Goal: Share content: Share content

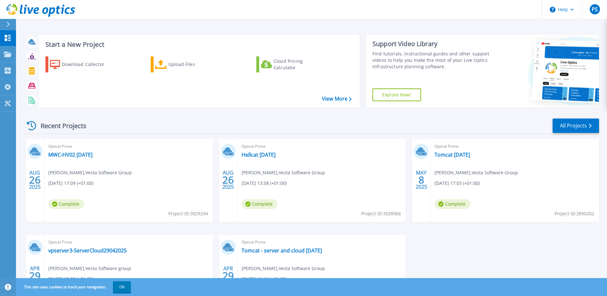
click at [285, 121] on div "Recent Projects All Projects" at bounding box center [312, 126] width 575 height 16
click at [250, 205] on icon at bounding box center [248, 203] width 5 height 5
click at [254, 155] on link "Hellcat [DATE]" at bounding box center [259, 154] width 34 height 6
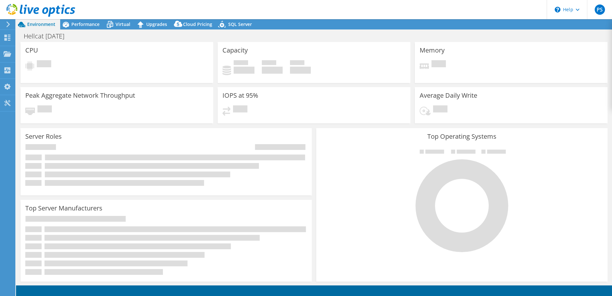
select select "USD"
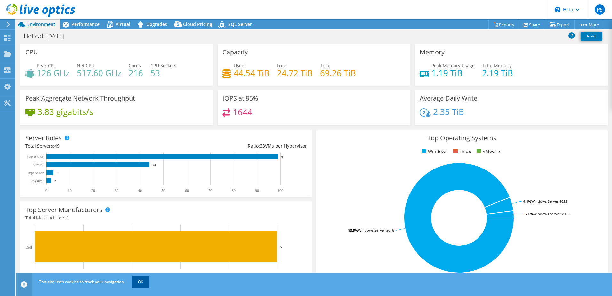
click at [142, 283] on link "OK" at bounding box center [141, 282] width 18 height 12
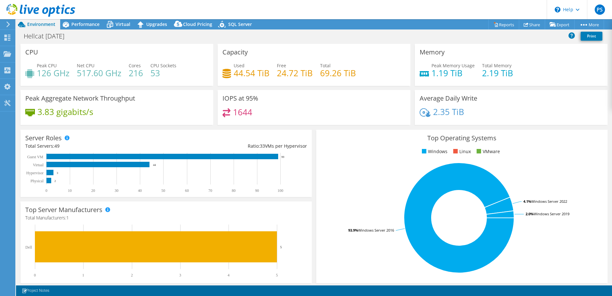
click at [5, 25] on div at bounding box center [7, 24] width 7 height 6
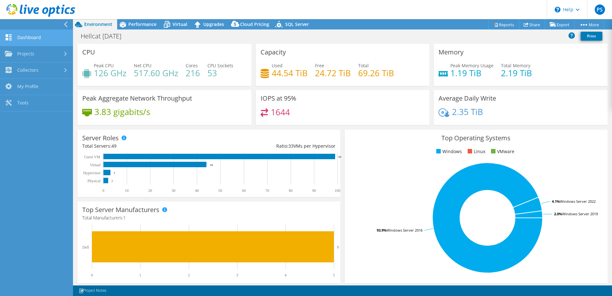
click at [24, 35] on link "Dashboard" at bounding box center [36, 38] width 73 height 16
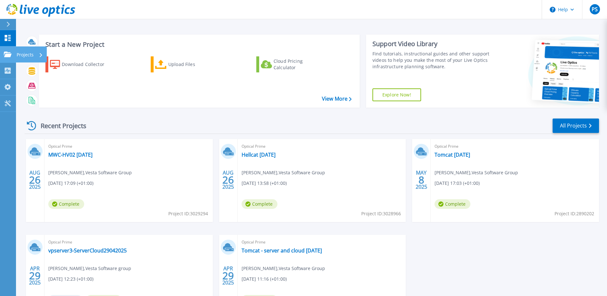
click at [11, 55] on icon at bounding box center [8, 54] width 8 height 5
click at [134, 114] on div "Recent Projects All Projects AUG 26 2025 Optical Prime MWC-HV02 26-08-25 Parvis…" at bounding box center [312, 224] width 575 height 223
click at [69, 155] on link "MWC-HV02 26-08-25" at bounding box center [70, 154] width 44 height 6
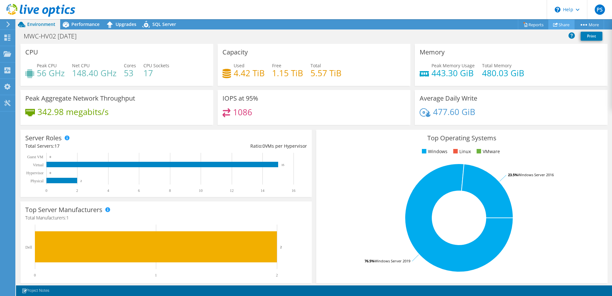
click at [561, 23] on link "Share" at bounding box center [561, 25] width 26 height 10
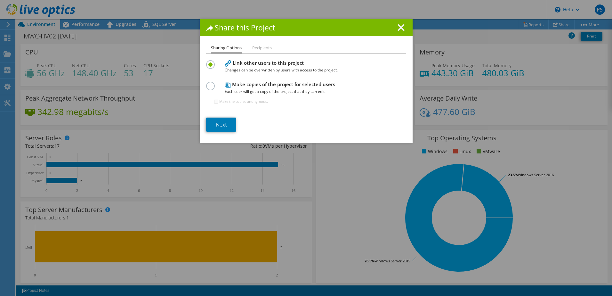
click at [400, 28] on icon at bounding box center [401, 27] width 7 height 7
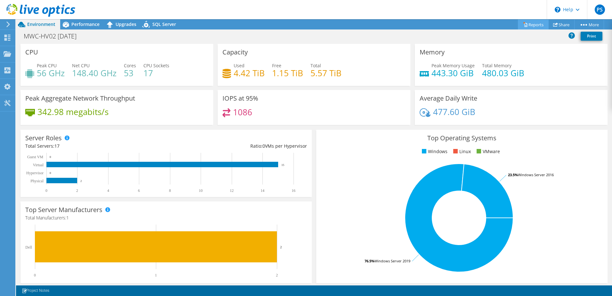
click at [533, 21] on link "Reports" at bounding box center [533, 25] width 31 height 10
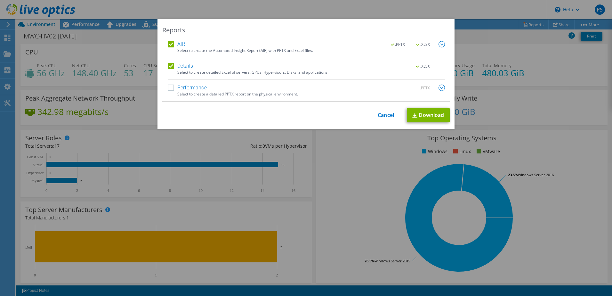
click at [204, 86] on label "Performance" at bounding box center [187, 88] width 39 height 6
click at [0, 0] on input "Performance" at bounding box center [0, 0] width 0 height 0
click at [410, 114] on link "Download" at bounding box center [428, 115] width 43 height 14
click at [387, 112] on link "Cancel" at bounding box center [386, 115] width 16 height 6
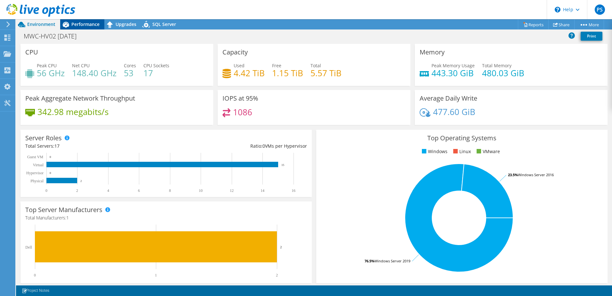
click at [67, 25] on icon at bounding box center [66, 25] width 6 height 6
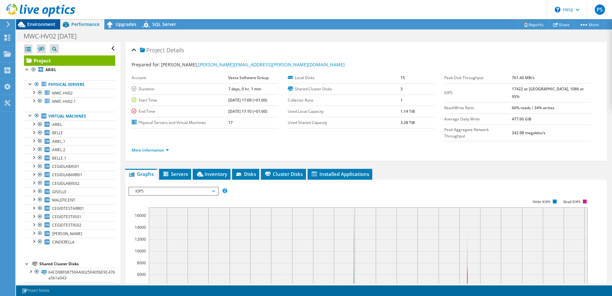
click at [48, 24] on span "Environment" at bounding box center [41, 24] width 28 height 6
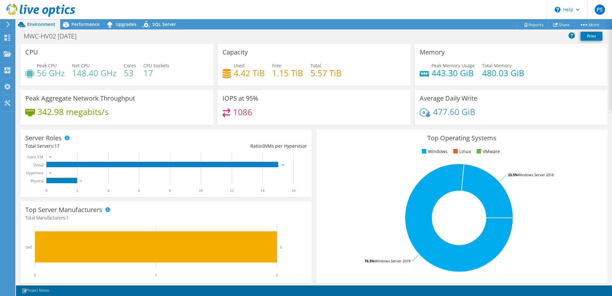
click at [9, 24] on icon at bounding box center [8, 24] width 5 height 6
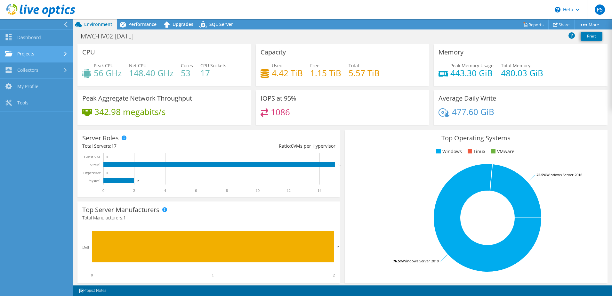
click at [17, 52] on link "Projects" at bounding box center [36, 54] width 73 height 16
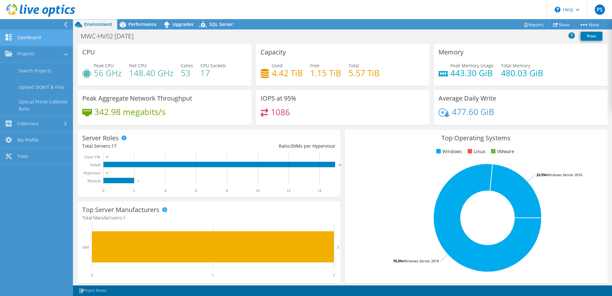
click at [33, 39] on link "Dashboard" at bounding box center [36, 38] width 73 height 16
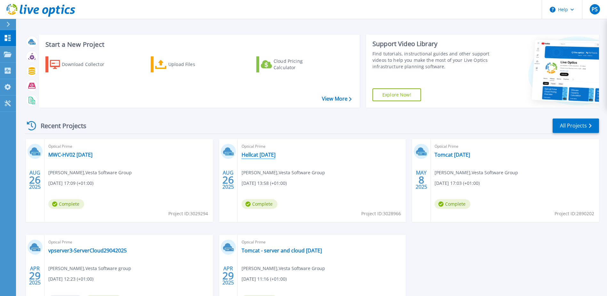
click at [264, 155] on link "Hellcat [DATE]" at bounding box center [259, 154] width 34 height 6
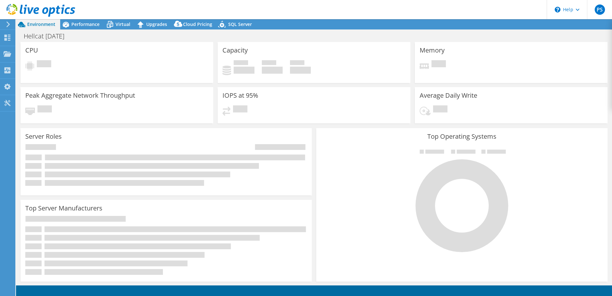
select select "USD"
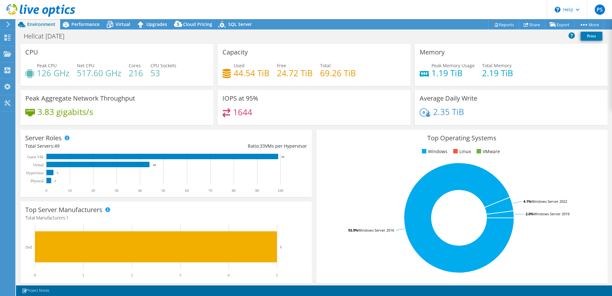
click at [210, 123] on div "Peak Aggregate Network Throughput 3.83 gigabits/s" at bounding box center [116, 107] width 193 height 35
click at [503, 24] on link "Reports" at bounding box center [504, 25] width 31 height 10
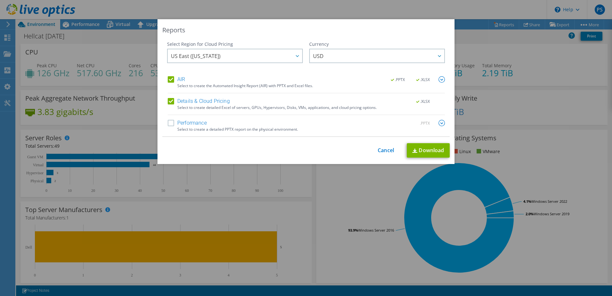
click at [201, 123] on label "Performance" at bounding box center [187, 123] width 39 height 6
click at [0, 0] on input "Performance" at bounding box center [0, 0] width 0 height 0
click at [253, 60] on span "US East (Virginia)" at bounding box center [236, 55] width 131 height 13
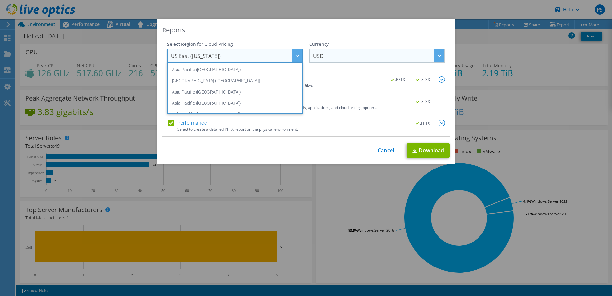
click at [381, 56] on span "USD" at bounding box center [378, 55] width 131 height 13
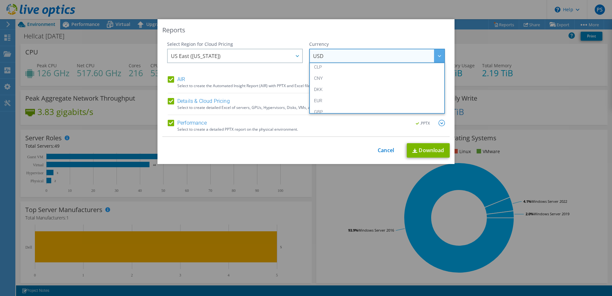
scroll to position [64, 0]
click at [355, 102] on li "GBP" at bounding box center [377, 106] width 133 height 11
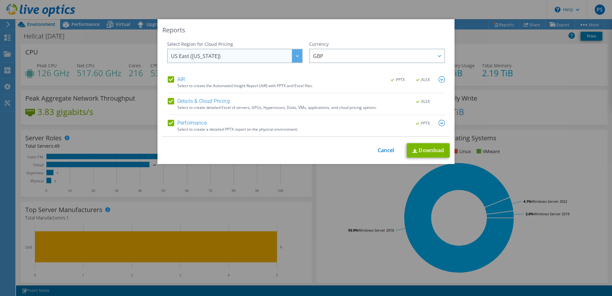
click at [287, 55] on span "US East (Virginia)" at bounding box center [236, 55] width 131 height 13
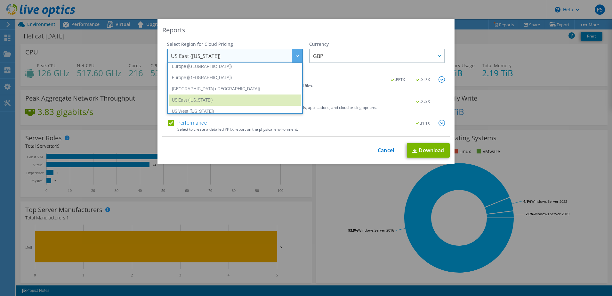
scroll to position [86, 0]
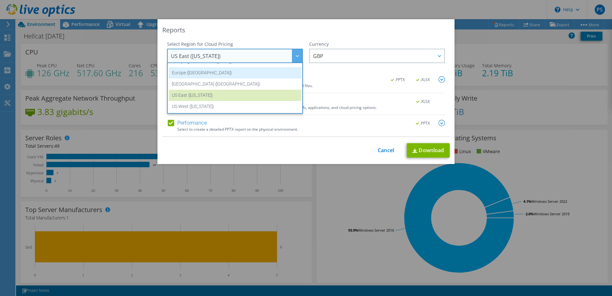
click at [211, 71] on li "Europe (London)" at bounding box center [235, 72] width 133 height 11
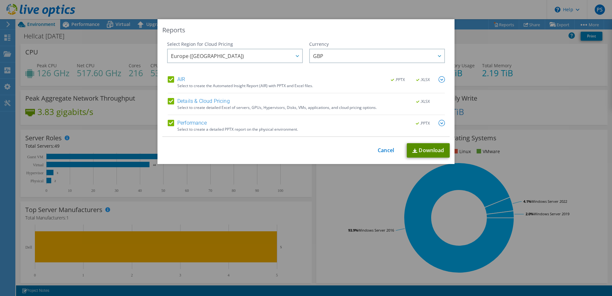
click at [417, 150] on link "Download" at bounding box center [428, 150] width 43 height 14
click at [299, 7] on div "Reports Select Region for Cloud Pricing Asia Pacific (Hong Kong) Asia Pacific (…" at bounding box center [306, 148] width 612 height 296
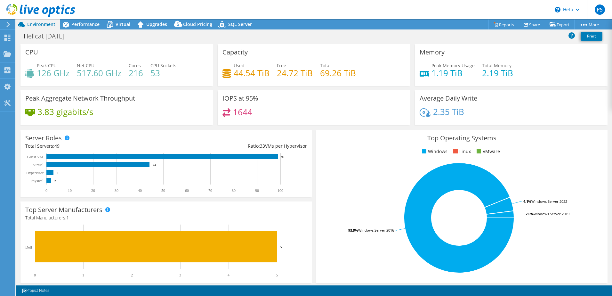
click at [200, 9] on header "PS End User Parvish Sunder parvish.sunder@vestasoftwaregroup.com Vesta Software…" at bounding box center [306, 9] width 612 height 19
click at [94, 25] on span "Performance" at bounding box center [85, 24] width 28 height 6
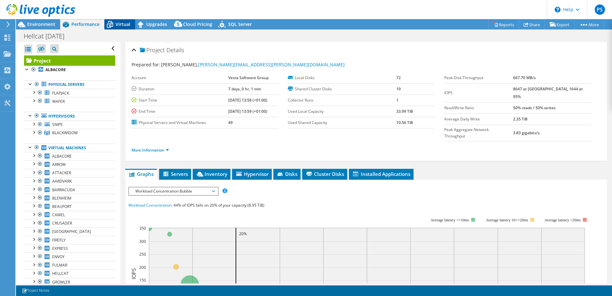
click at [118, 23] on span "Virtual" at bounding box center [123, 24] width 15 height 6
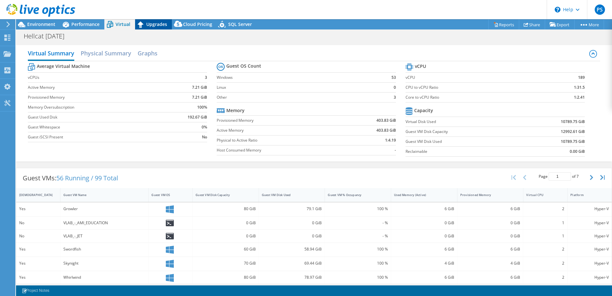
click at [154, 22] on span "Upgrades" at bounding box center [156, 24] width 21 height 6
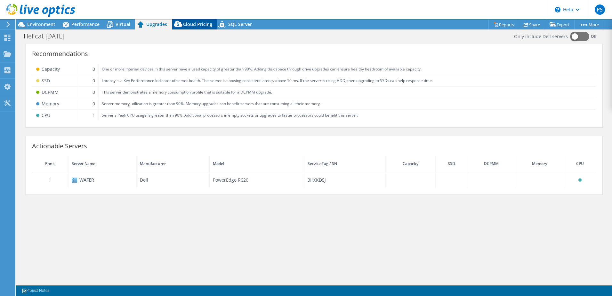
click at [197, 22] on span "Cloud Pricing" at bounding box center [197, 24] width 29 height 6
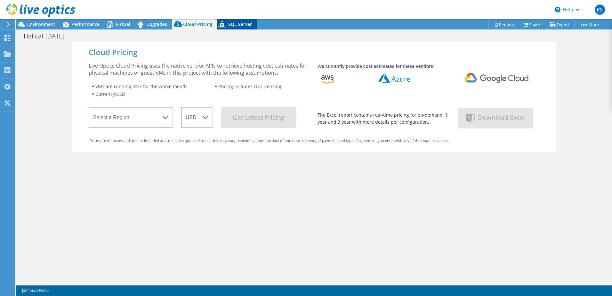
click at [248, 23] on span "SQL Server" at bounding box center [240, 24] width 24 height 6
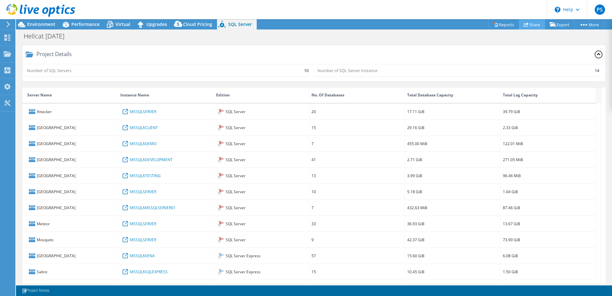
click at [537, 27] on link "Share" at bounding box center [532, 25] width 26 height 10
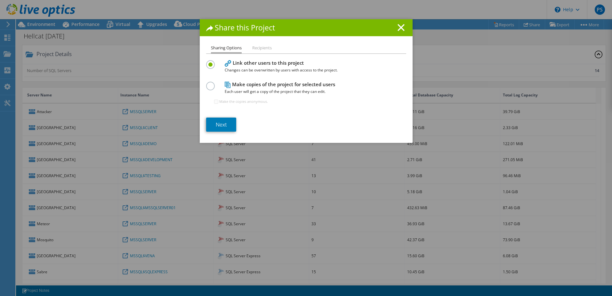
click at [262, 49] on li "Recipients" at bounding box center [262, 48] width 20 height 8
click at [236, 84] on h4 "Make copies of the project for selected users Each user will get a copy of the …" at bounding box center [305, 88] width 160 height 14
drag, startPoint x: 203, startPoint y: 86, endPoint x: 207, endPoint y: 86, distance: 3.8
click at [204, 87] on div "Sharing Options Recipients Link other users to this project Changes can be over…" at bounding box center [306, 93] width 213 height 99
click at [207, 83] on label at bounding box center [211, 83] width 11 height 2
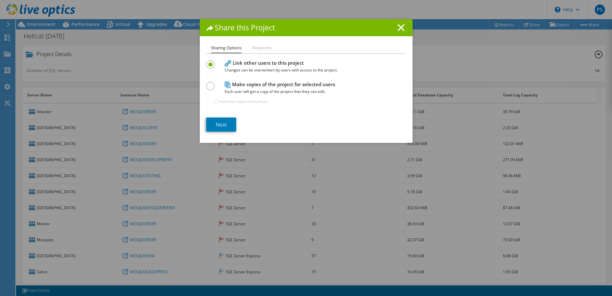
click at [0, 0] on input "radio" at bounding box center [0, 0] width 0 height 0
click at [214, 103] on input "Make the copies anonymous." at bounding box center [216, 102] width 4 height 4
checkbox input "true"
click at [214, 122] on link "Next" at bounding box center [221, 125] width 30 height 14
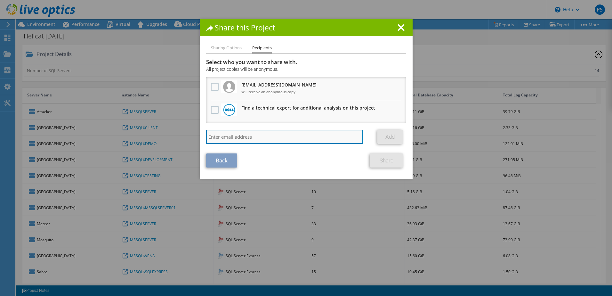
click at [223, 139] on input "search" at bounding box center [284, 137] width 157 height 14
paste input "charlotte.cooper@tieva.co.uk"
click at [328, 161] on div "Back Share" at bounding box center [306, 160] width 200 height 14
click at [308, 139] on input "charlotte.cooper@tieva.co.uk" at bounding box center [284, 137] width 157 height 14
type input "charlotte.cooper@tieva.co.uk"
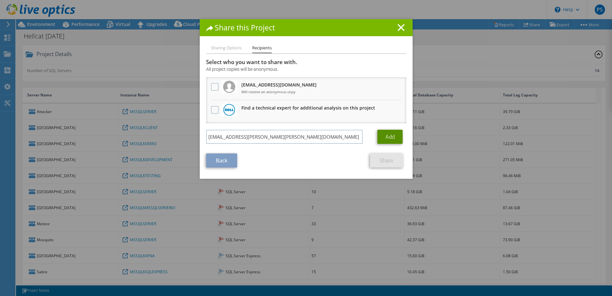
click at [383, 141] on link "Add" at bounding box center [390, 137] width 25 height 14
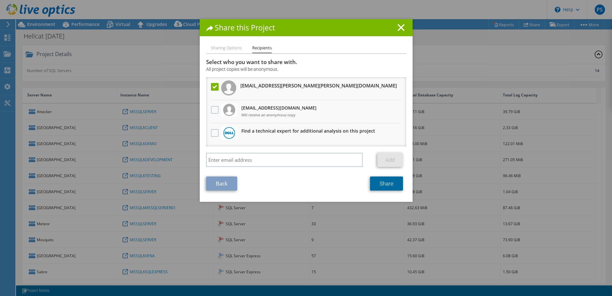
click at [381, 184] on link "Share" at bounding box center [386, 183] width 33 height 14
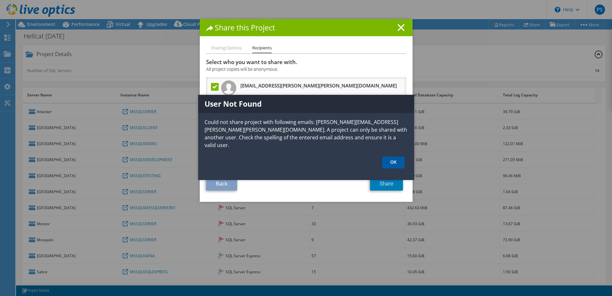
click at [392, 157] on link "OK" at bounding box center [393, 163] width 22 height 12
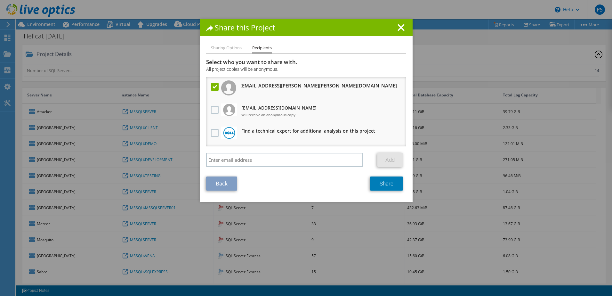
click at [215, 85] on label at bounding box center [215, 87] width 9 height 8
click at [0, 0] on input "checkbox" at bounding box center [0, 0] width 0 height 0
click at [400, 29] on line at bounding box center [401, 27] width 6 height 6
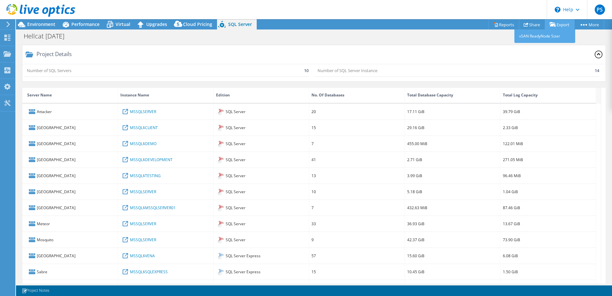
click at [561, 23] on link "Export" at bounding box center [560, 25] width 30 height 10
click at [553, 35] on link "vSAN ReadyNode Sizer" at bounding box center [545, 35] width 61 height 13
click at [5, 25] on div at bounding box center [7, 24] width 7 height 6
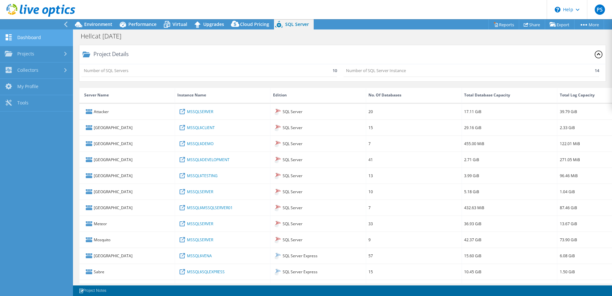
click at [47, 38] on link "Dashboard" at bounding box center [36, 38] width 73 height 16
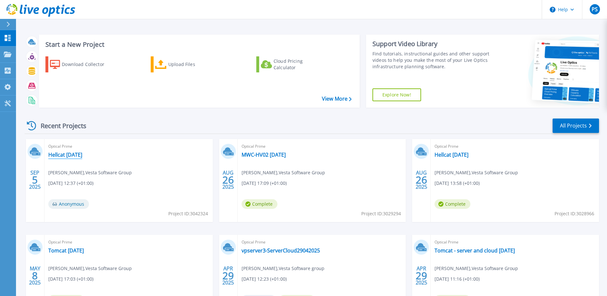
click at [69, 154] on link "Hellcat [DATE]" at bounding box center [65, 154] width 34 height 6
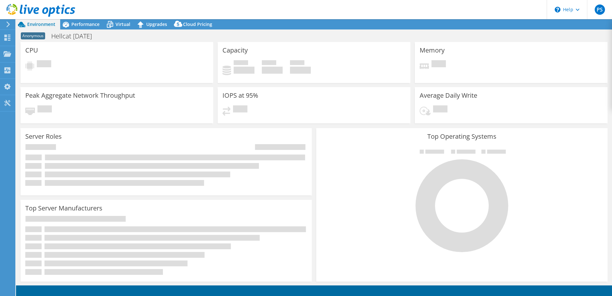
select select "USD"
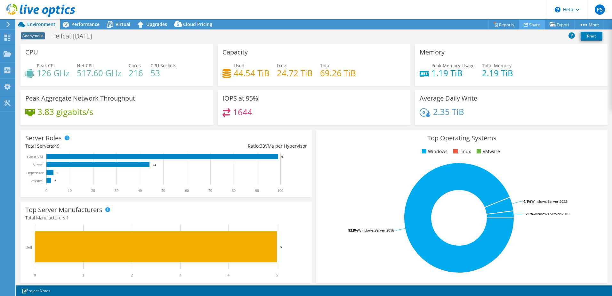
click at [528, 25] on link "Share" at bounding box center [532, 25] width 26 height 10
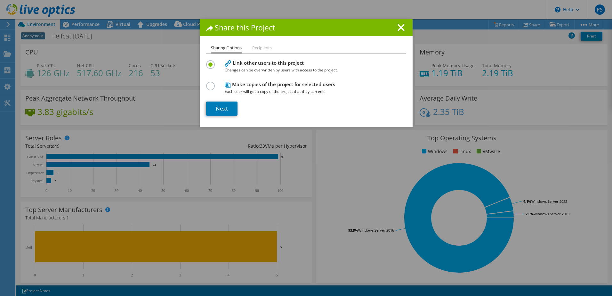
click at [261, 48] on li "Recipients" at bounding box center [262, 48] width 20 height 8
drag, startPoint x: 261, startPoint y: 48, endPoint x: 243, endPoint y: 84, distance: 39.8
click at [243, 84] on h4 "Make copies of the project for selected users Each user will get a copy of the …" at bounding box center [305, 88] width 160 height 14
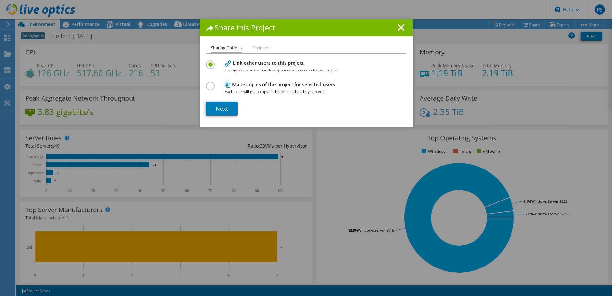
click at [232, 87] on h4 "Make copies of the project for selected users Each user will get a copy of the …" at bounding box center [305, 88] width 160 height 14
click at [207, 83] on label at bounding box center [211, 83] width 11 height 2
click at [0, 0] on input "radio" at bounding box center [0, 0] width 0 height 0
click at [215, 104] on link "Next" at bounding box center [221, 109] width 31 height 14
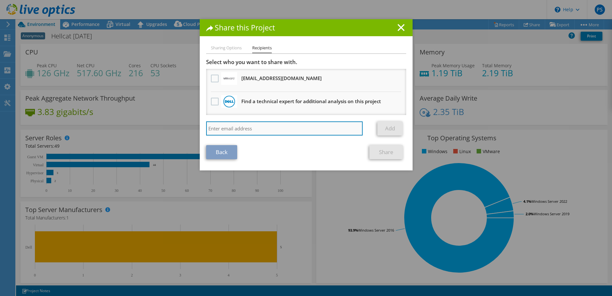
click at [236, 131] on input "search" at bounding box center [284, 128] width 157 height 14
paste input "charlotte.cooper@tieva.co.uk"
click at [300, 128] on input "charlotte.cooper@tieva.co.uk" at bounding box center [284, 128] width 157 height 14
type input "charlotte.cooper@tieva.co.uk"
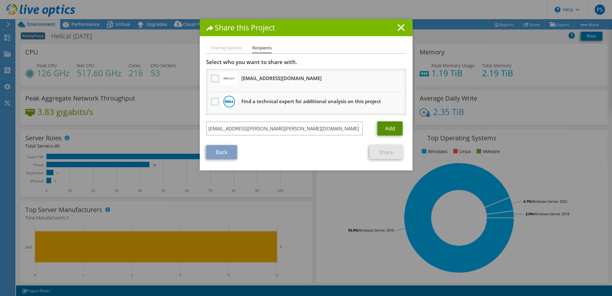
click at [393, 125] on link "Add" at bounding box center [390, 128] width 25 height 14
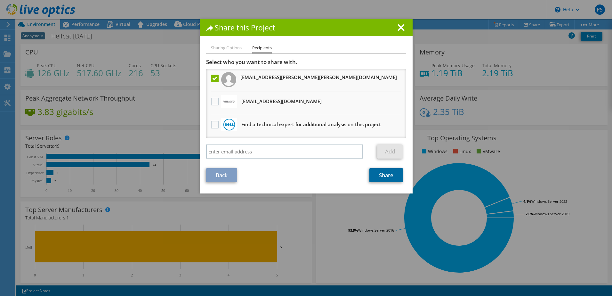
click at [393, 174] on link "Share" at bounding box center [387, 175] width 34 height 14
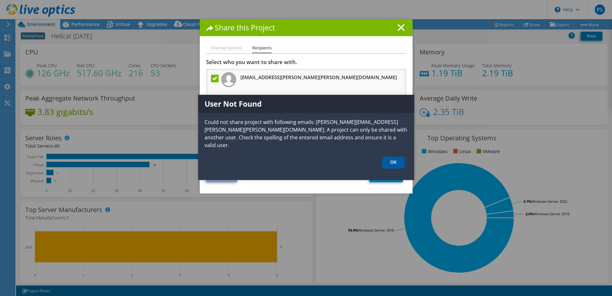
click at [397, 157] on link "OK" at bounding box center [393, 163] width 22 height 12
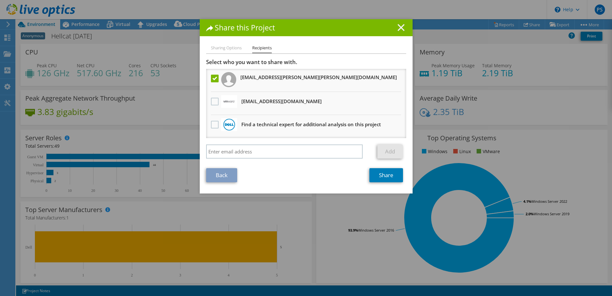
click at [398, 28] on line at bounding box center [401, 27] width 6 height 6
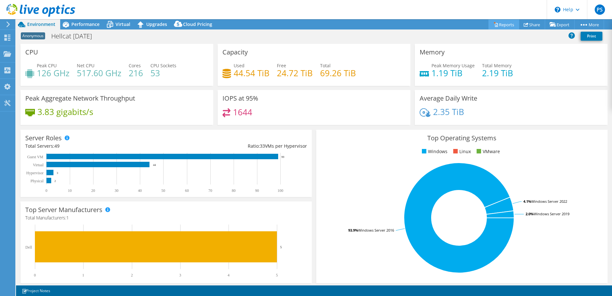
click at [510, 25] on link "Reports" at bounding box center [504, 25] width 31 height 10
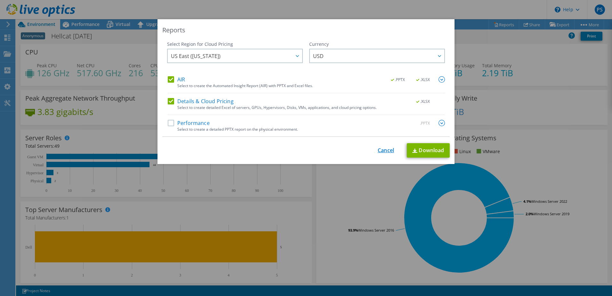
click at [382, 152] on link "Cancel" at bounding box center [386, 150] width 16 height 6
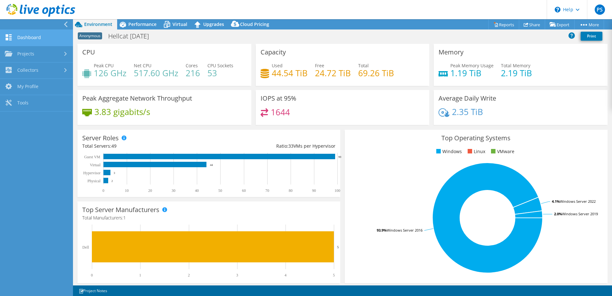
click at [24, 39] on link "Dashboard" at bounding box center [36, 38] width 73 height 16
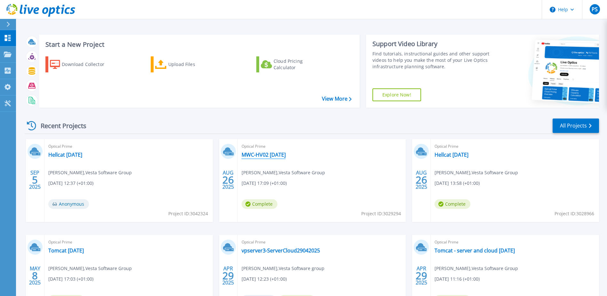
click at [261, 155] on link "MWC-HV02 [DATE]" at bounding box center [264, 154] width 44 height 6
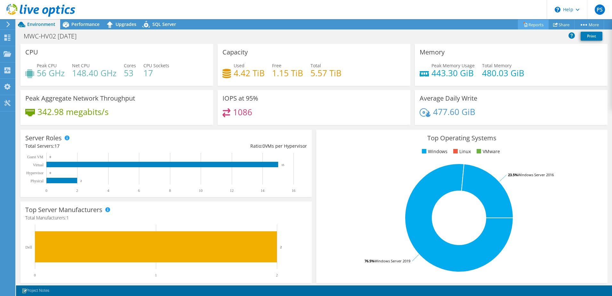
click at [528, 27] on link "Reports" at bounding box center [533, 25] width 31 height 10
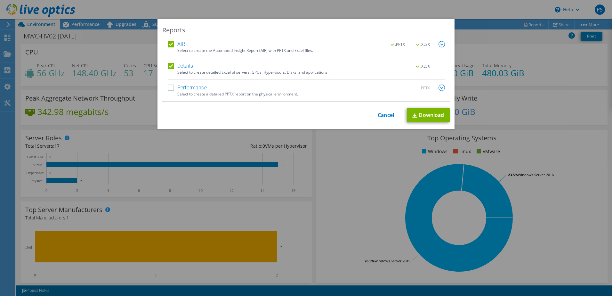
click at [247, 94] on div "Select to create a detailed PPTX report on the physical environment." at bounding box center [311, 94] width 268 height 4
click at [188, 88] on label "Performance" at bounding box center [187, 88] width 39 height 6
click at [0, 0] on input "Performance" at bounding box center [0, 0] width 0 height 0
click at [429, 113] on link "Download" at bounding box center [428, 115] width 43 height 14
click at [317, 7] on div "Reports AIR .PPTX .XLSX Select to create the Automated Insight Report (AIR) wit…" at bounding box center [306, 148] width 612 height 296
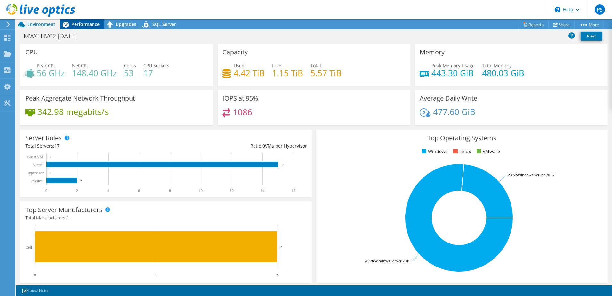
click at [93, 22] on span "Performance" at bounding box center [85, 24] width 28 height 6
